Goal: Task Accomplishment & Management: Manage account settings

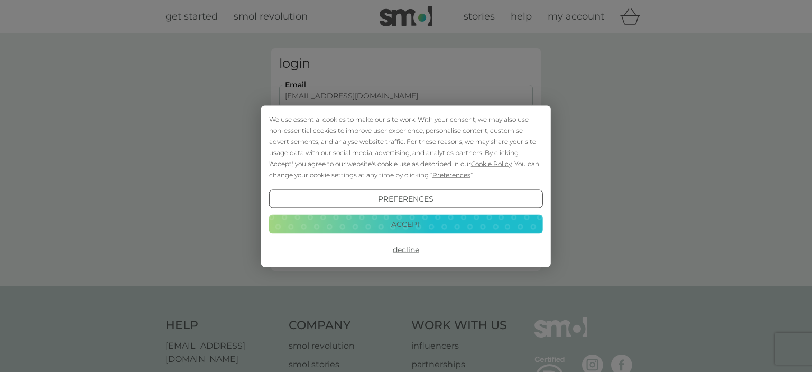
click at [435, 225] on button "Accept" at bounding box center [406, 224] width 274 height 19
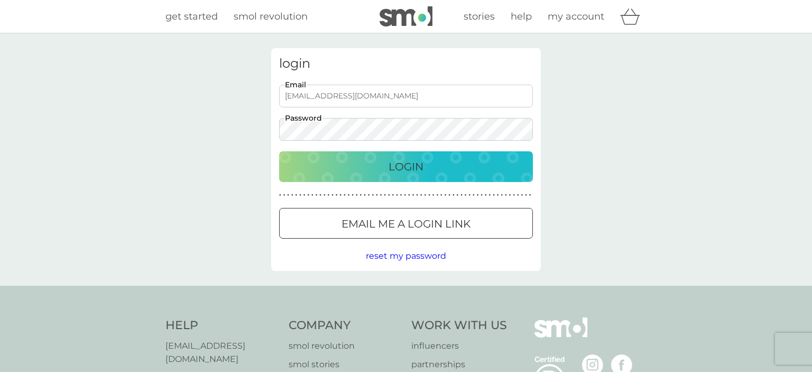
click at [412, 159] on p "Login" at bounding box center [406, 166] width 35 height 17
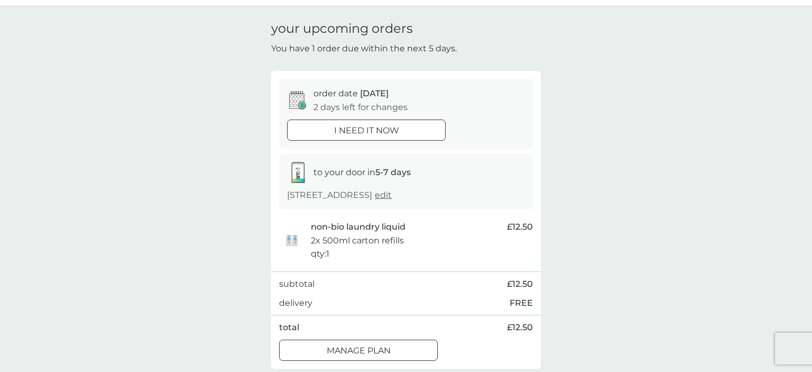
scroll to position [56, 0]
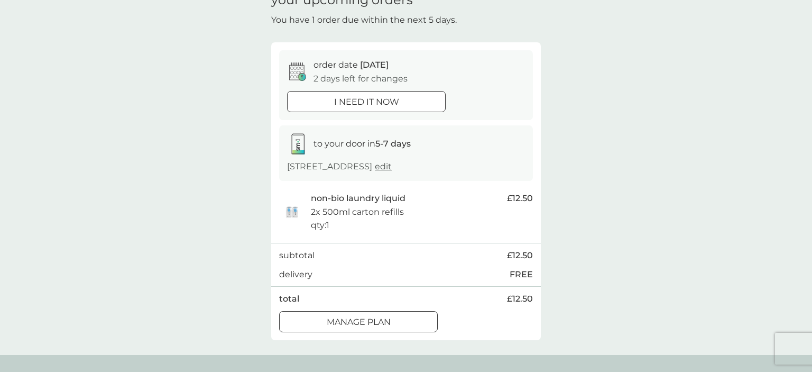
click at [405, 329] on div "Manage plan" at bounding box center [359, 322] width 158 height 14
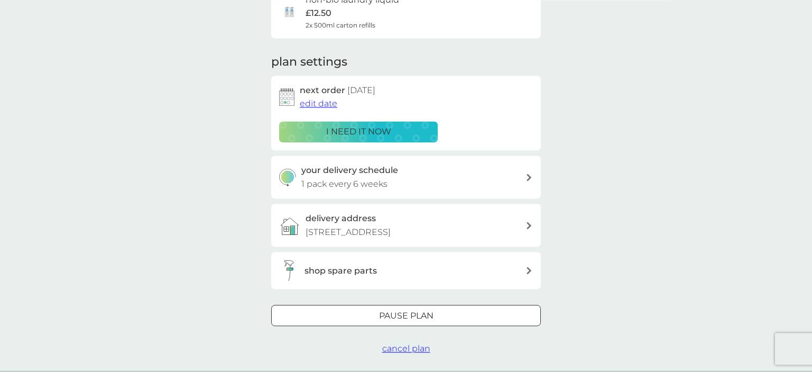
scroll to position [112, 0]
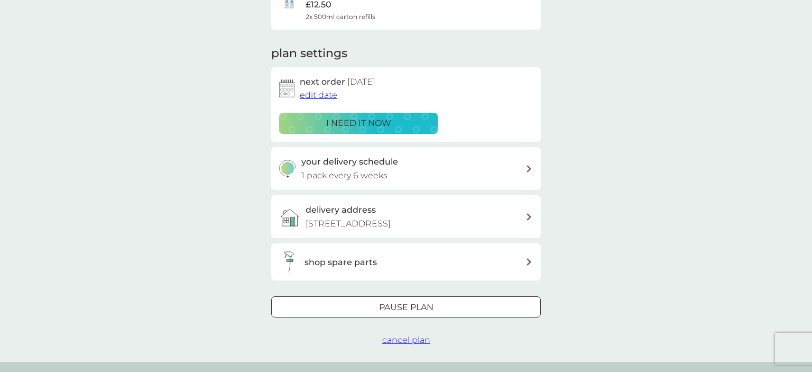
click at [464, 317] on button "Pause plan" at bounding box center [406, 306] width 270 height 21
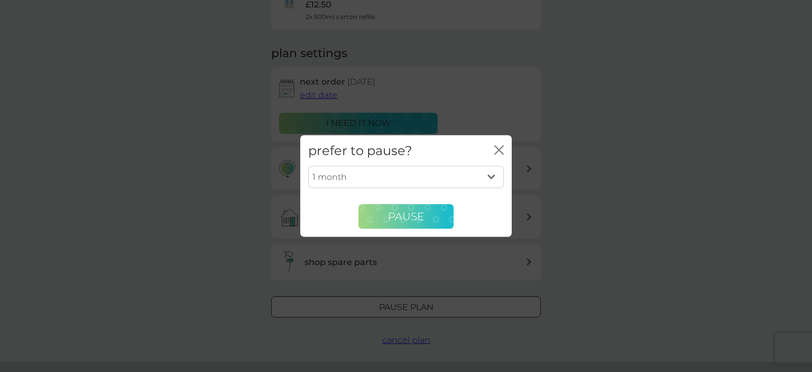
drag, startPoint x: 397, startPoint y: 217, endPoint x: 387, endPoint y: 217, distance: 10.0
click at [387, 217] on button "Pause" at bounding box center [406, 216] width 95 height 25
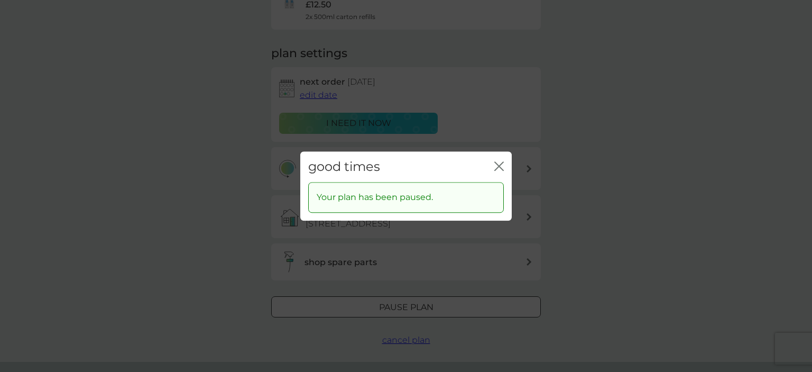
click at [501, 166] on icon "close" at bounding box center [500, 166] width 10 height 10
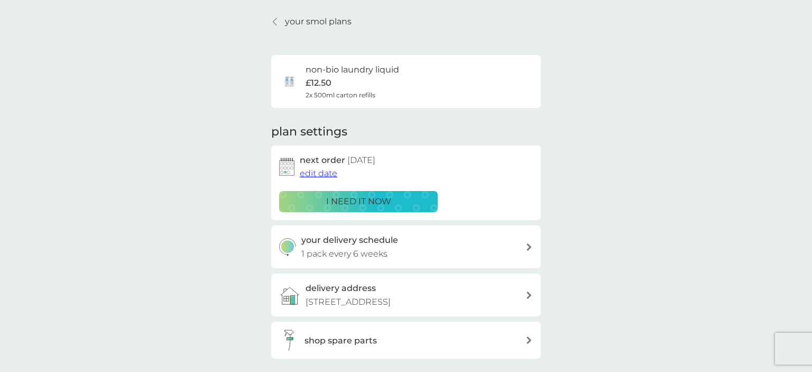
scroll to position [0, 0]
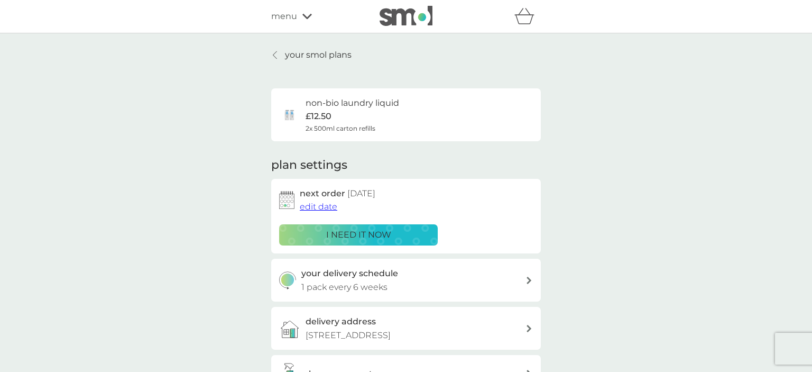
click at [274, 57] on icon at bounding box center [275, 55] width 4 height 8
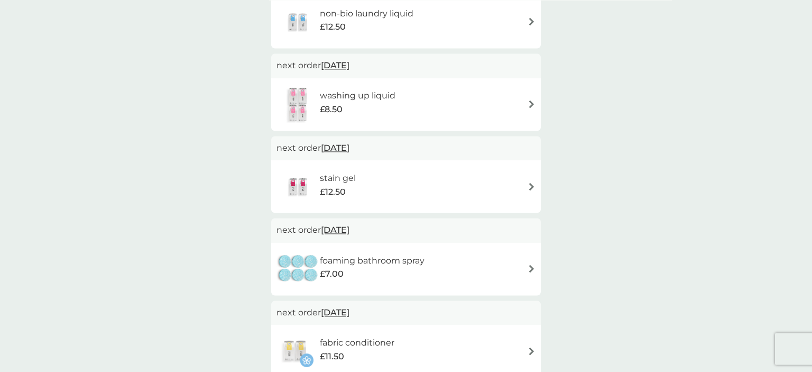
scroll to position [279, 0]
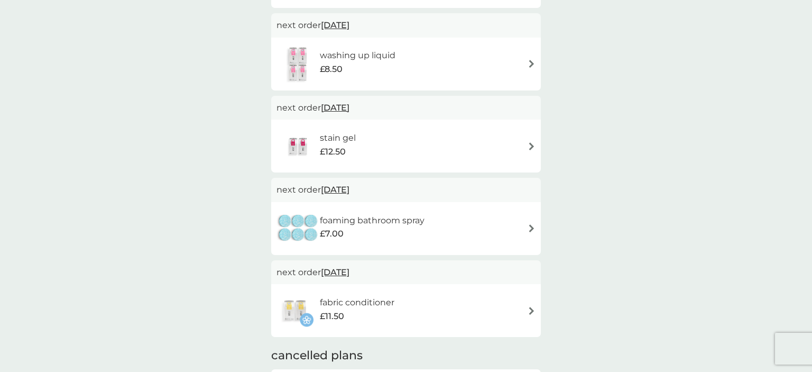
click at [530, 146] on img at bounding box center [532, 146] width 8 height 8
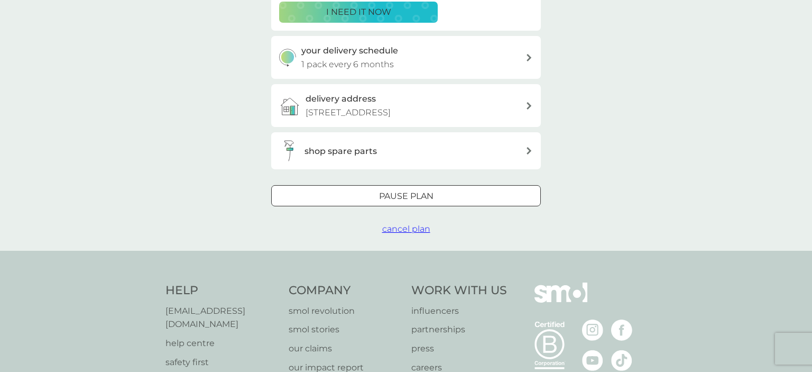
scroll to position [223, 0]
click at [424, 202] on div at bounding box center [406, 195] width 38 height 11
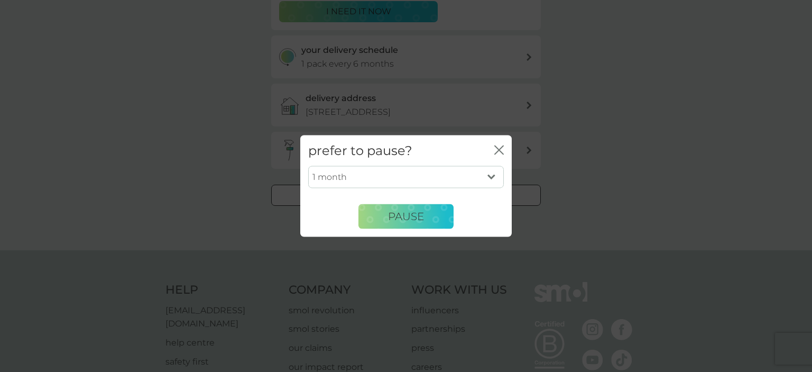
click at [308, 166] on select "1 month 2 months 3 months 4 months 5 months 6 months" at bounding box center [406, 177] width 196 height 22
select select "6"
click option "6 months" at bounding box center [0, 0] width 0 height 0
click at [406, 220] on span "Pause" at bounding box center [406, 216] width 36 height 13
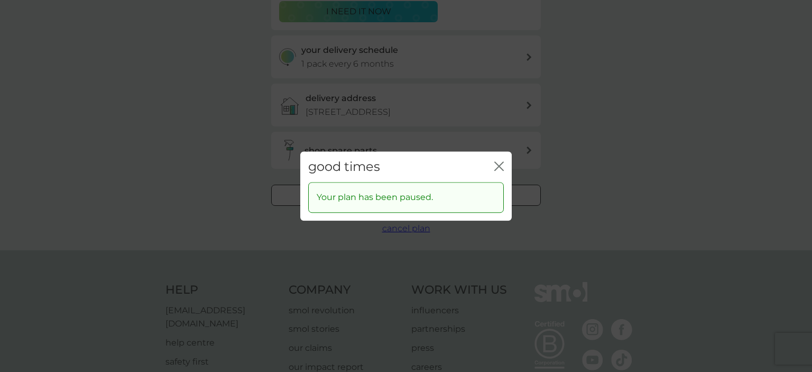
click at [503, 170] on icon "close" at bounding box center [501, 166] width 4 height 8
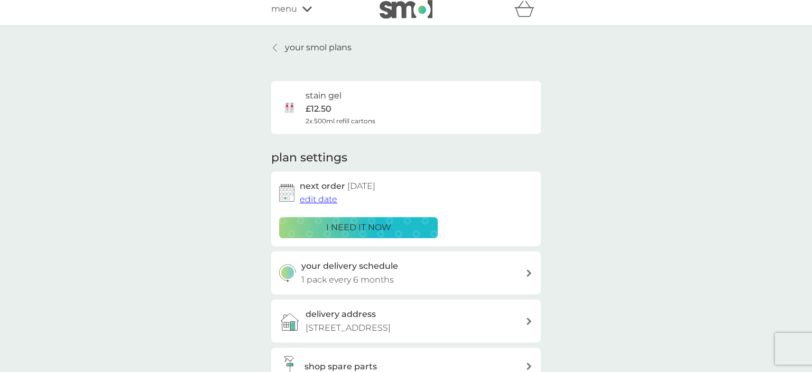
scroll to position [0, 0]
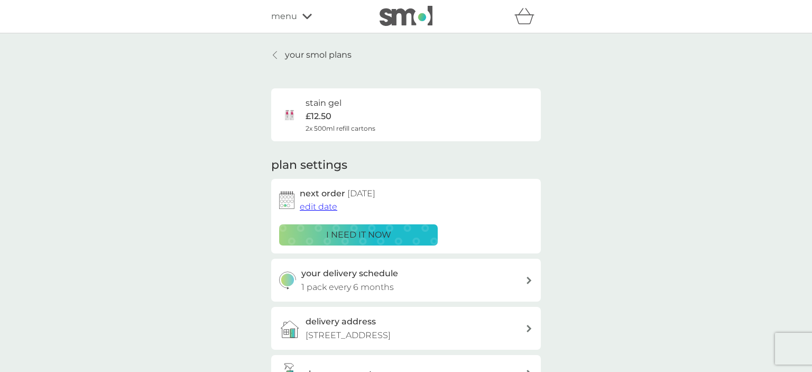
click at [276, 53] on icon at bounding box center [275, 54] width 4 height 7
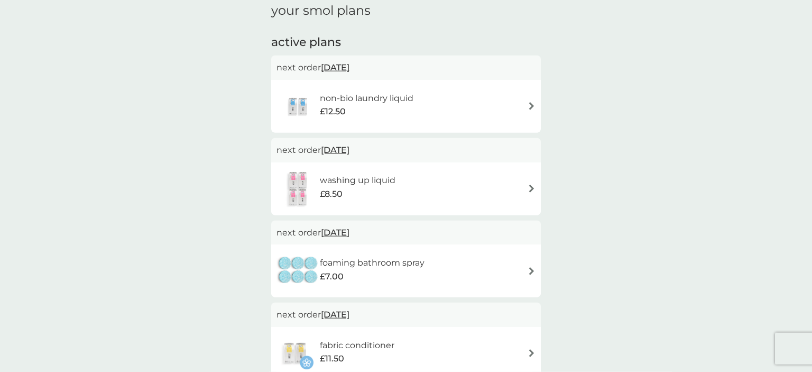
scroll to position [167, 0]
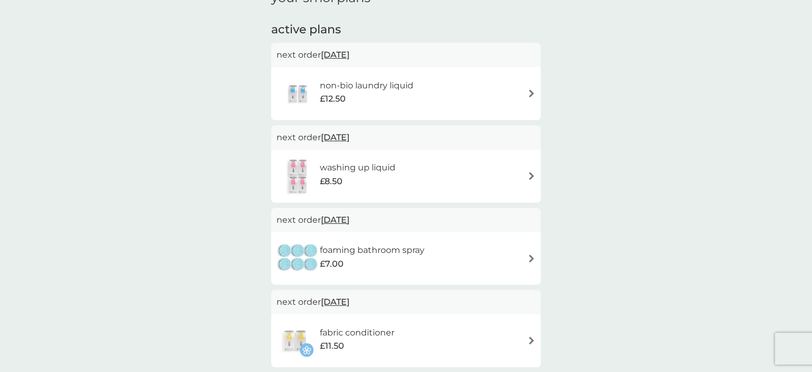
click at [529, 262] on div "foaming bathroom spray £7.00" at bounding box center [406, 258] width 259 height 37
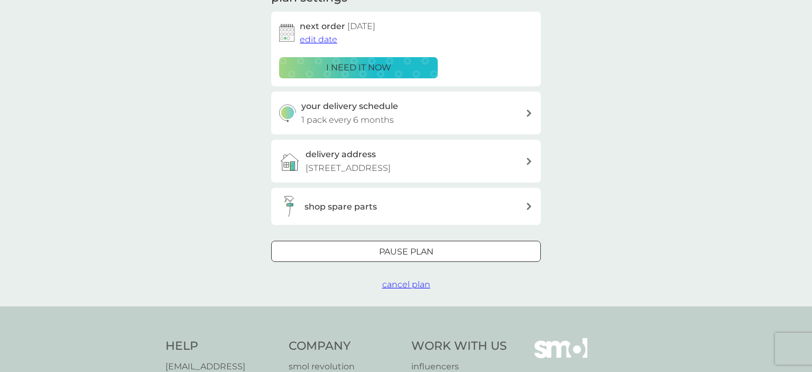
scroll to position [223, 0]
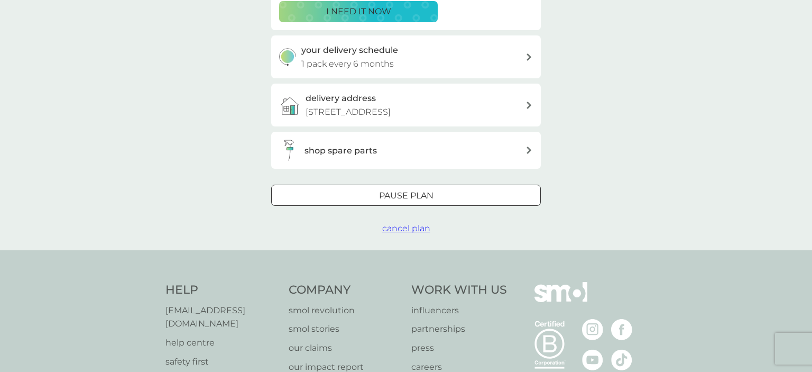
click at [437, 203] on div "Pause plan" at bounding box center [406, 196] width 269 height 14
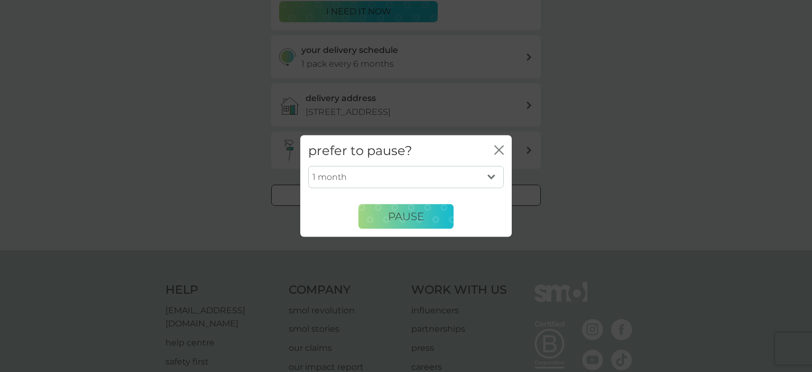
click at [308, 166] on select "1 month 2 months 3 months 4 months 5 months 6 months" at bounding box center [406, 177] width 196 height 22
select select "6"
click option "6 months" at bounding box center [0, 0] width 0 height 0
click at [407, 216] on span "Pause" at bounding box center [406, 216] width 36 height 13
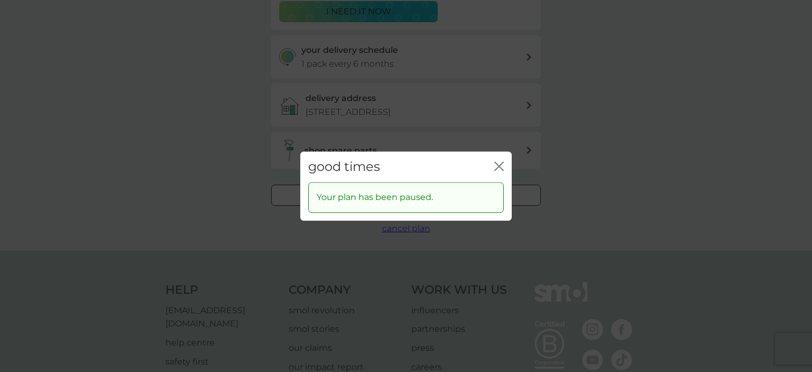
click at [502, 168] on icon "close" at bounding box center [500, 166] width 10 height 10
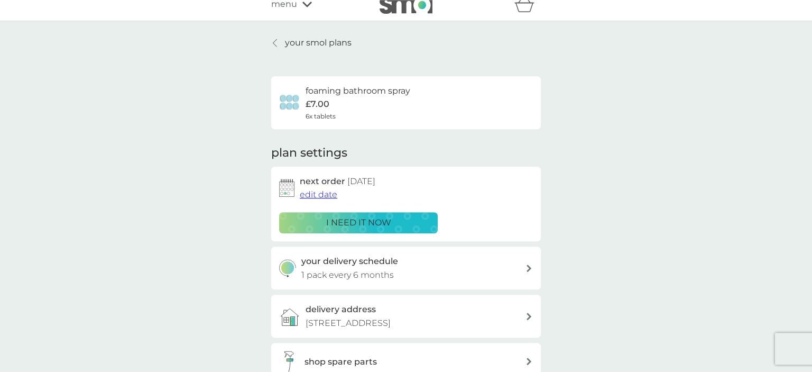
scroll to position [0, 0]
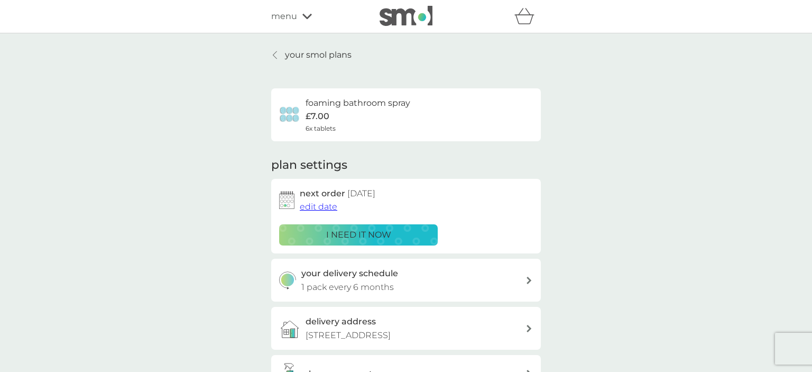
click at [280, 55] on link "your smol plans" at bounding box center [311, 55] width 80 height 14
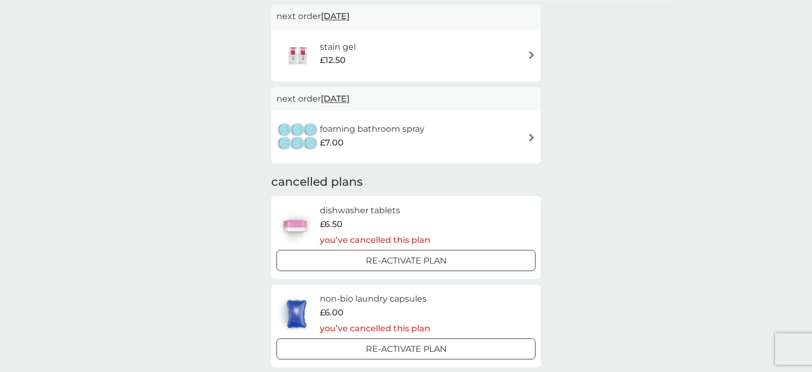
scroll to position [446, 0]
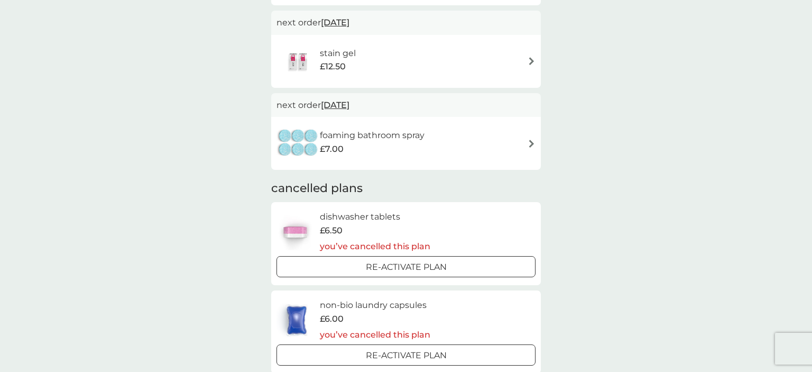
click at [532, 146] on img at bounding box center [532, 144] width 8 height 8
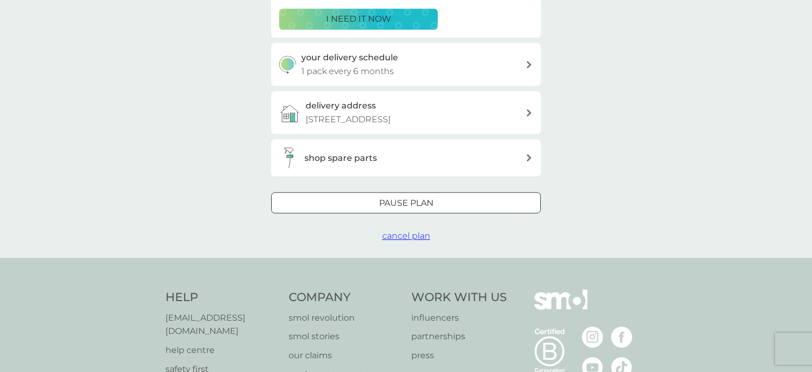
scroll to position [279, 0]
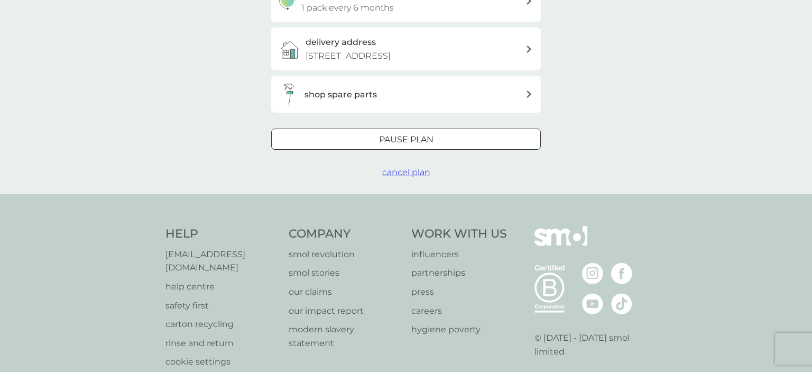
click at [405, 177] on span "cancel plan" at bounding box center [406, 172] width 48 height 10
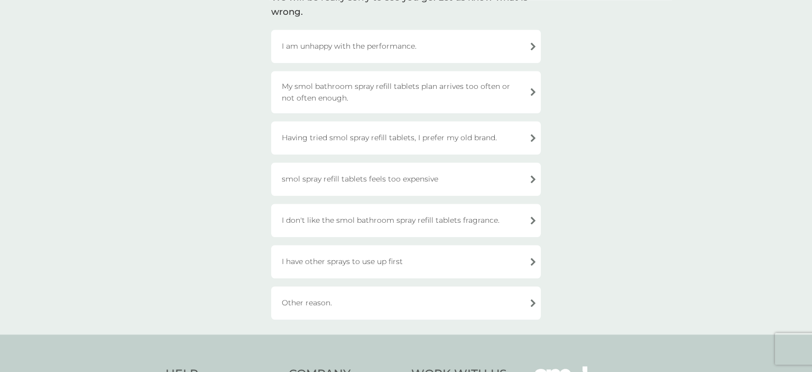
scroll to position [112, 0]
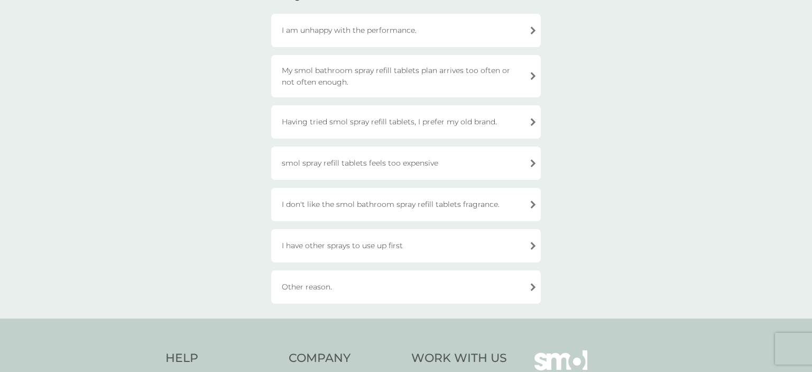
click at [489, 246] on div "I have other sprays to use up first" at bounding box center [406, 245] width 270 height 33
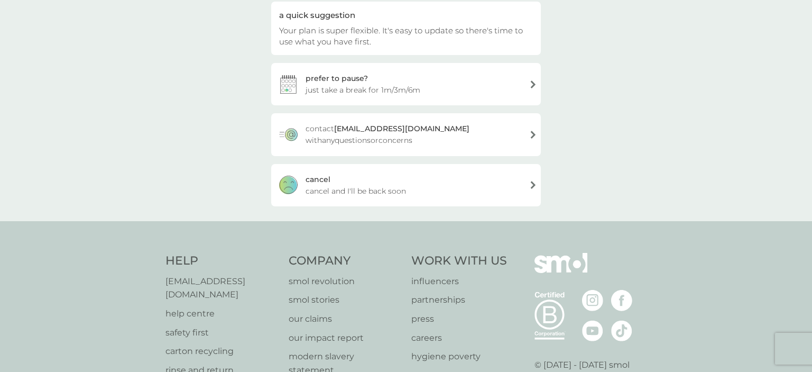
click at [414, 190] on div "[PERSON_NAME] and I'll be back soon" at bounding box center [406, 185] width 270 height 42
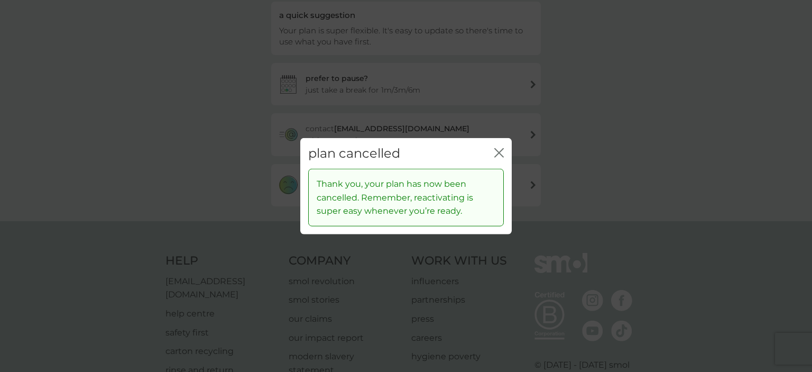
click at [498, 151] on icon "close" at bounding box center [500, 153] width 10 height 10
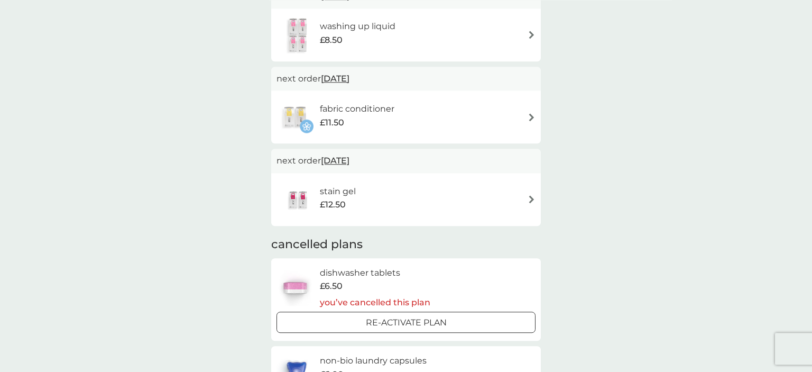
scroll to position [335, 0]
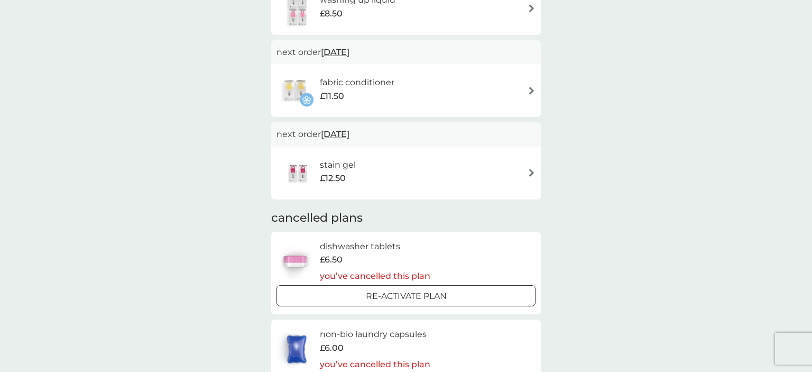
click at [511, 172] on div "stain gel £12.50" at bounding box center [406, 172] width 259 height 37
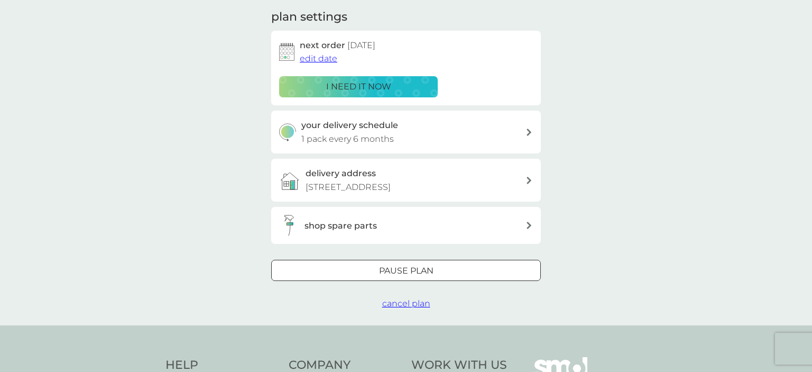
scroll to position [279, 0]
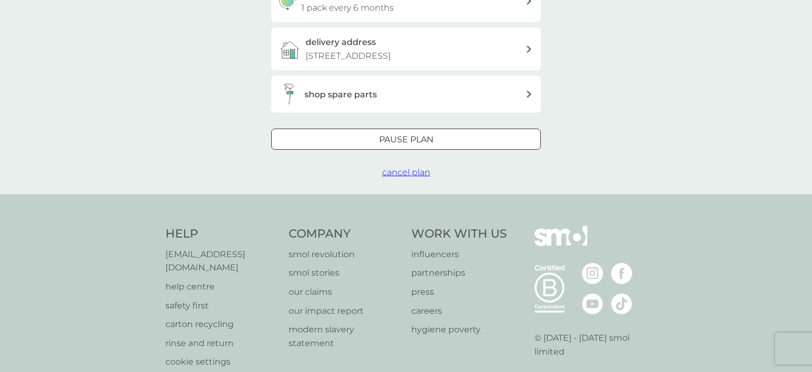
click at [418, 177] on span "cancel plan" at bounding box center [406, 172] width 48 height 10
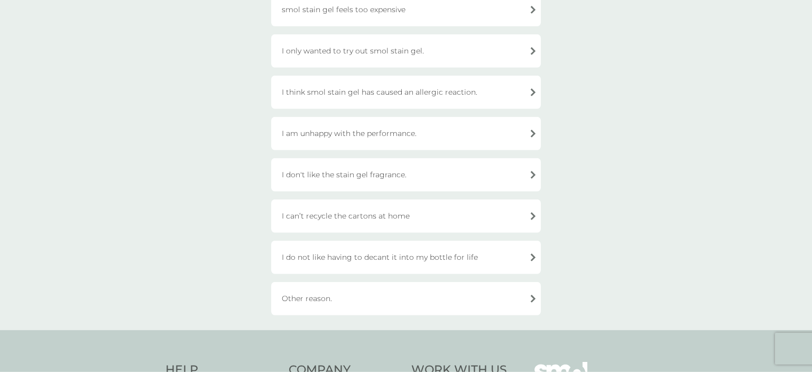
scroll to position [279, 0]
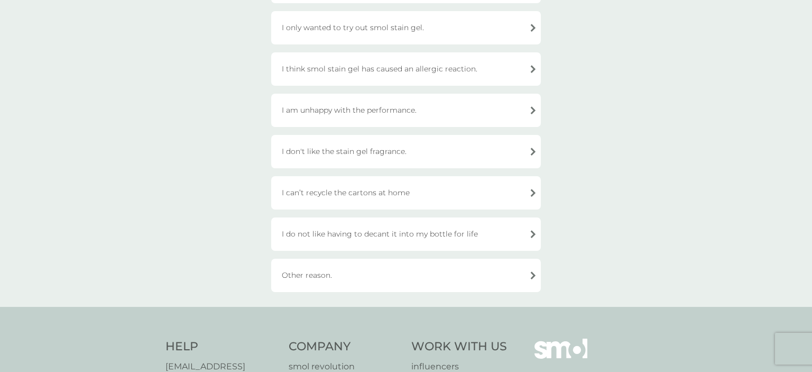
click at [525, 275] on div "Other reason." at bounding box center [406, 275] width 270 height 33
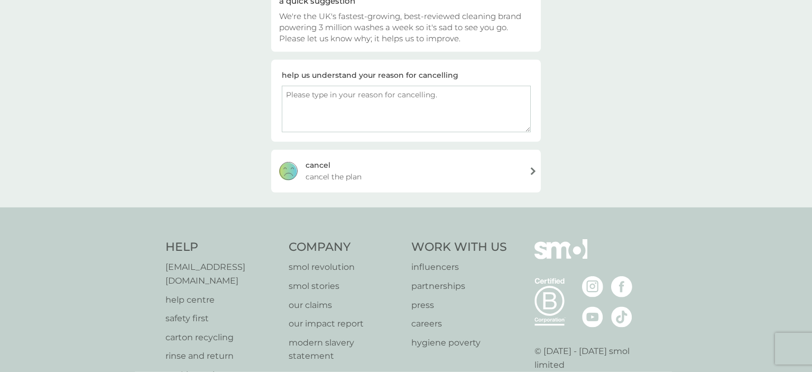
scroll to position [84, 0]
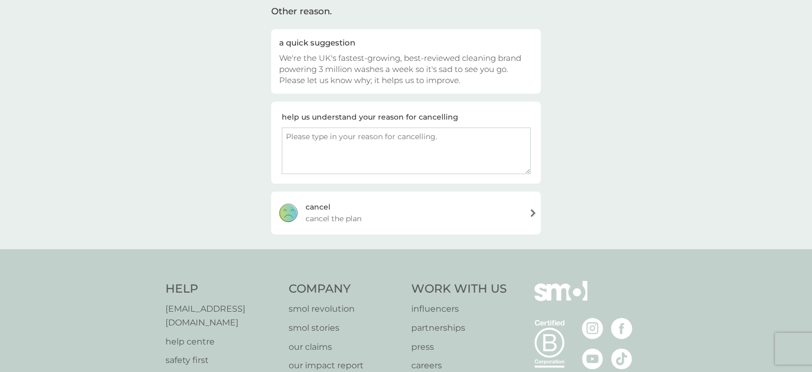
click at [433, 158] on textarea at bounding box center [406, 150] width 249 height 47
type textarea "I have a lot to use up and not sure on how often I will need it yet"
click at [484, 211] on div "[PERSON_NAME] the plan" at bounding box center [406, 212] width 270 height 42
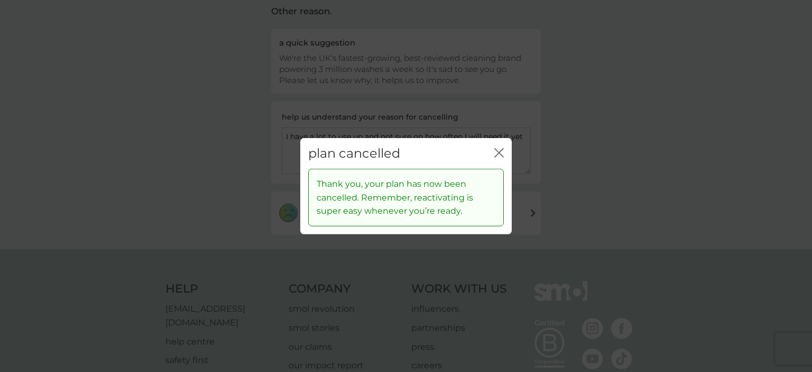
click at [492, 150] on div "plan cancelled close" at bounding box center [406, 153] width 212 height 31
click at [498, 153] on icon "close" at bounding box center [497, 152] width 4 height 8
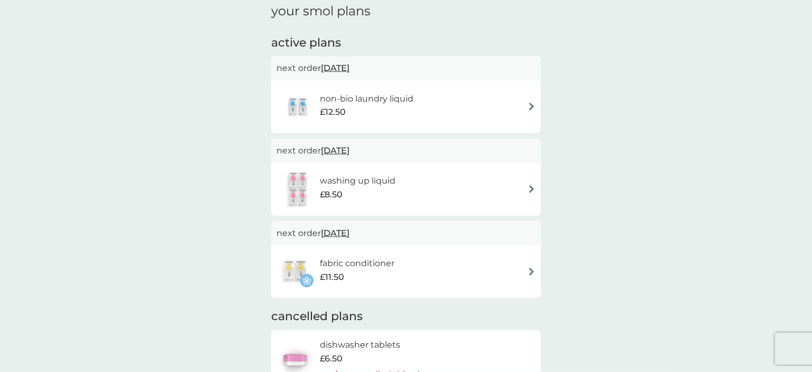
scroll to position [223, 0]
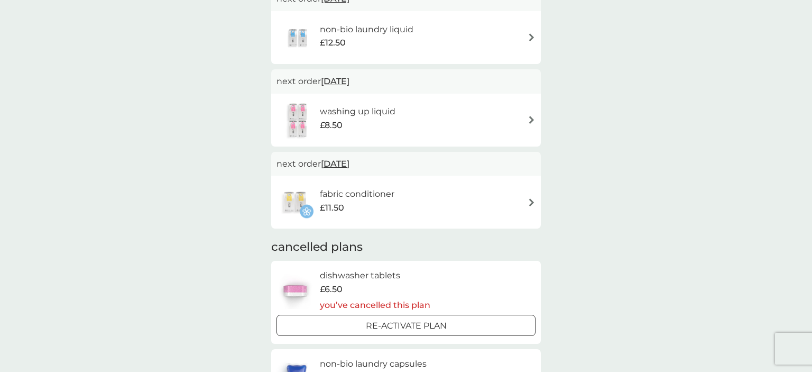
click at [517, 115] on div "washing up liquid £8.50" at bounding box center [406, 120] width 259 height 37
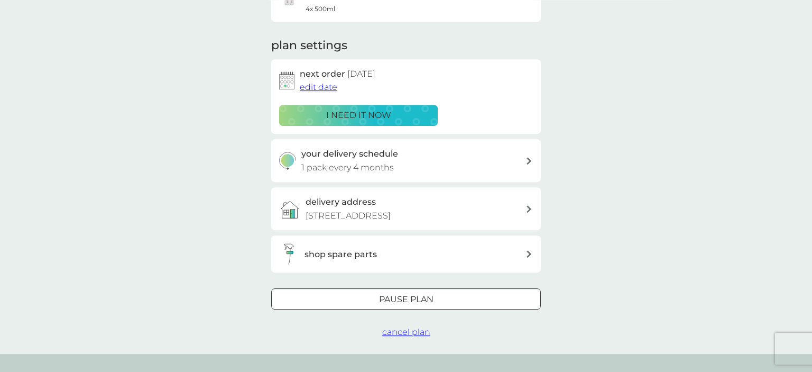
scroll to position [167, 0]
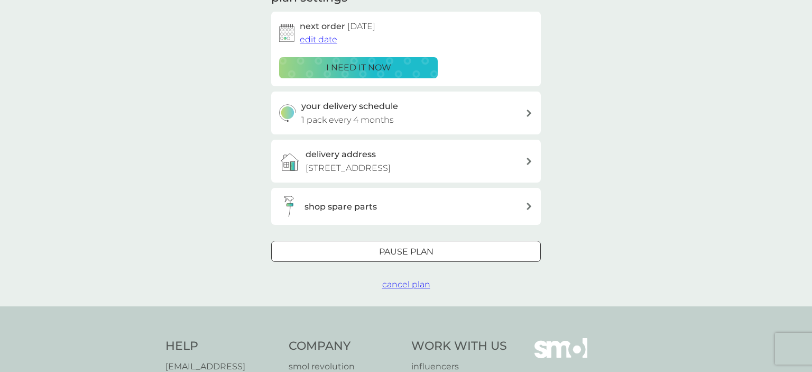
click at [415, 289] on span "cancel plan" at bounding box center [406, 284] width 48 height 10
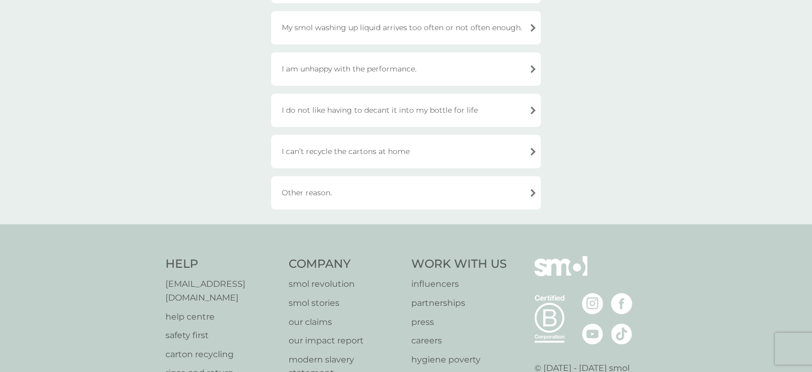
click at [428, 196] on div "Other reason." at bounding box center [406, 192] width 270 height 33
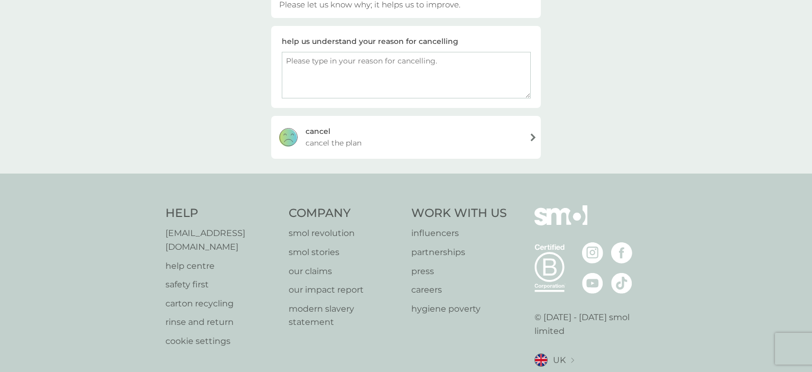
scroll to position [140, 0]
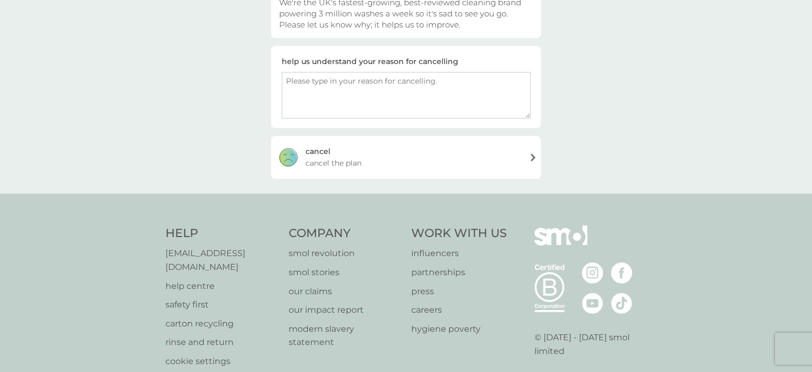
click at [352, 82] on textarea at bounding box center [406, 95] width 249 height 47
type textarea "I have a lot to use already and not sure how often I will need to refill"
click at [462, 160] on div "[PERSON_NAME] the plan" at bounding box center [406, 157] width 270 height 42
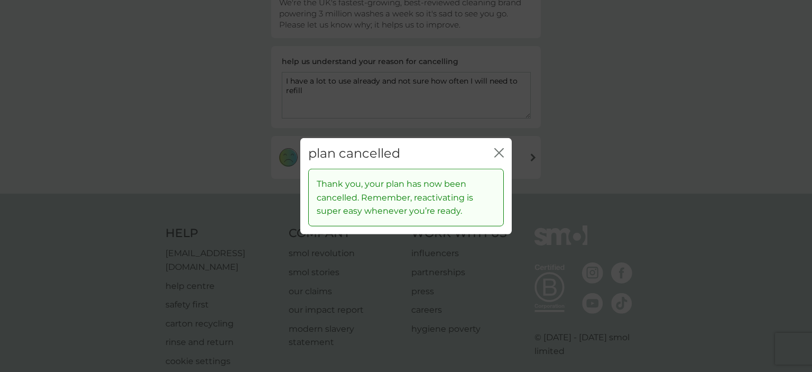
click at [500, 153] on icon "close" at bounding box center [501, 152] width 4 height 8
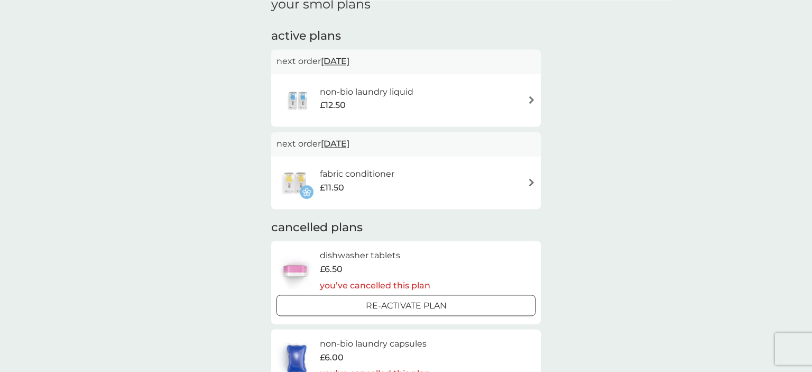
scroll to position [167, 0]
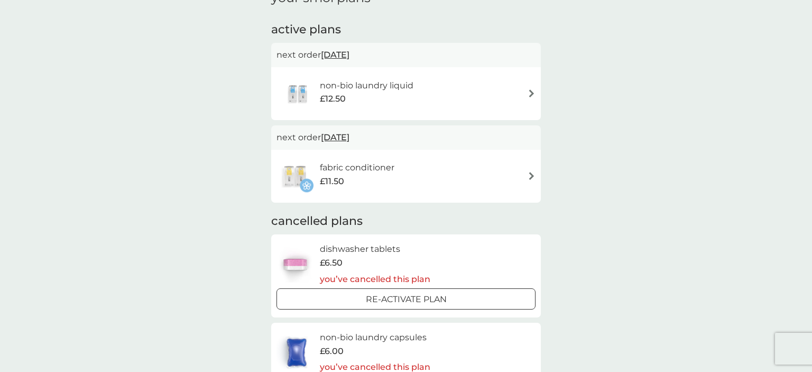
click at [536, 178] on div "fabric conditioner £11.50" at bounding box center [406, 176] width 270 height 53
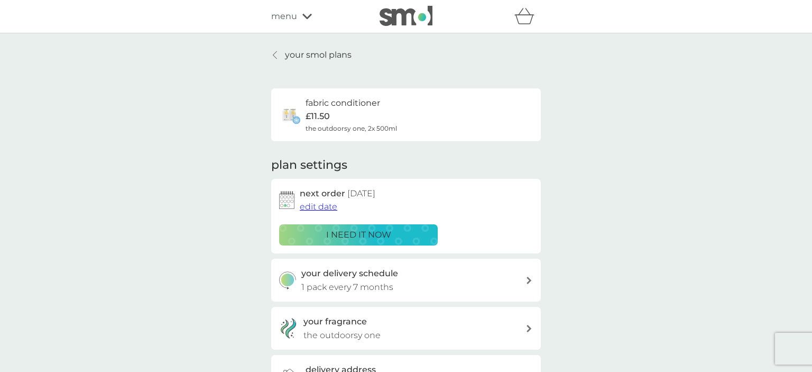
click at [314, 208] on span "edit date" at bounding box center [319, 207] width 38 height 10
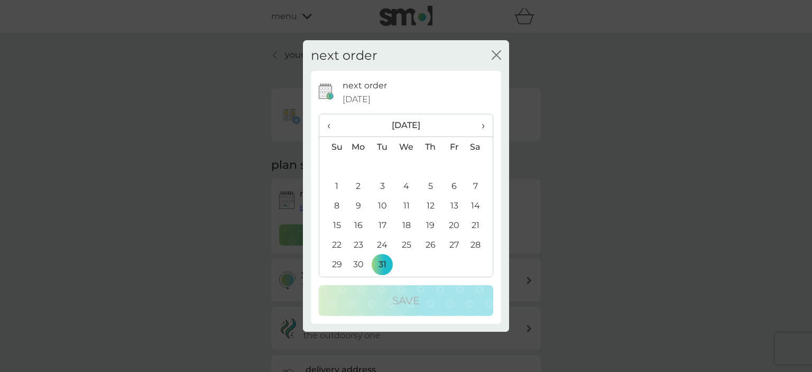
click at [492, 57] on div "next order close" at bounding box center [406, 55] width 206 height 31
click at [336, 128] on span "‹" at bounding box center [332, 125] width 11 height 22
click at [334, 126] on span "‹" at bounding box center [332, 125] width 11 height 22
click at [333, 126] on span "‹" at bounding box center [332, 125] width 11 height 22
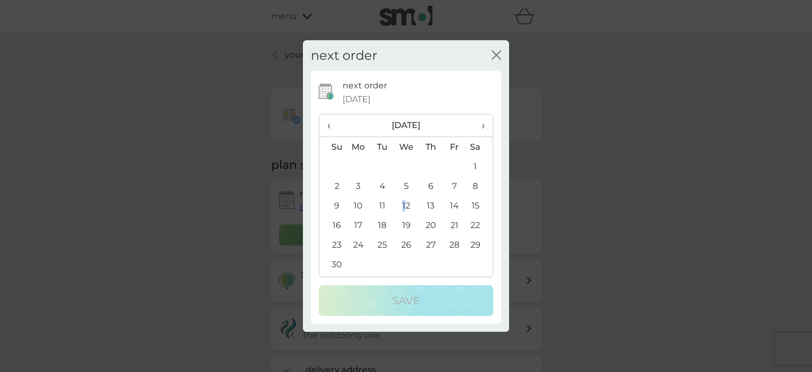
click at [405, 203] on td "12" at bounding box center [407, 206] width 24 height 20
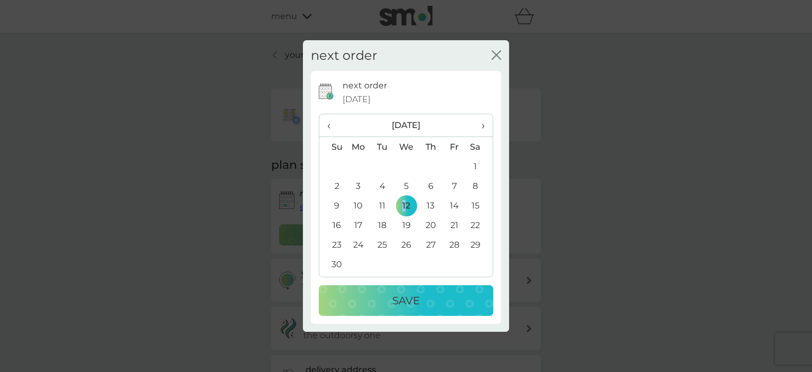
click at [433, 306] on div "Save" at bounding box center [406, 300] width 153 height 17
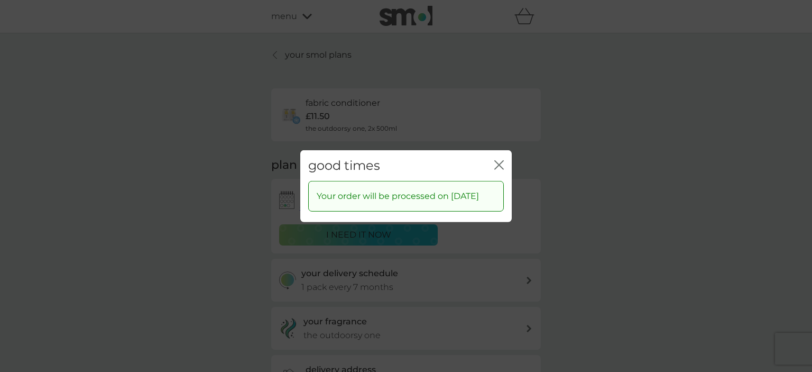
click at [501, 160] on icon "close" at bounding box center [500, 165] width 10 height 10
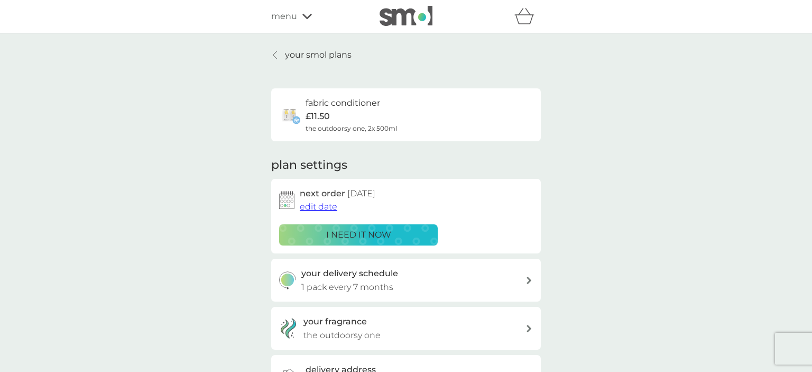
click at [274, 54] on icon at bounding box center [275, 55] width 4 height 8
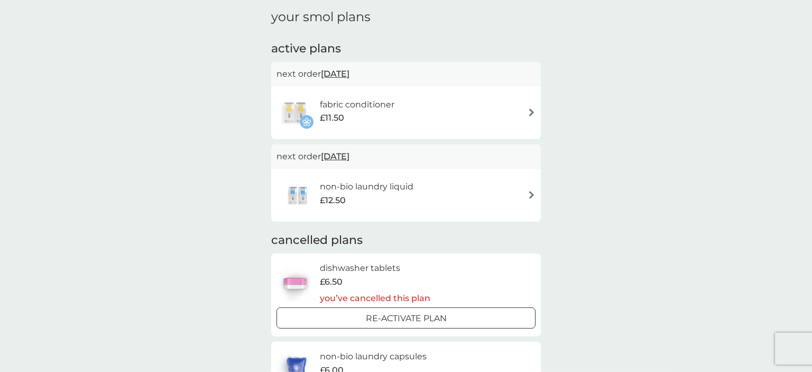
scroll to position [167, 0]
